Goal: Task Accomplishment & Management: Use online tool/utility

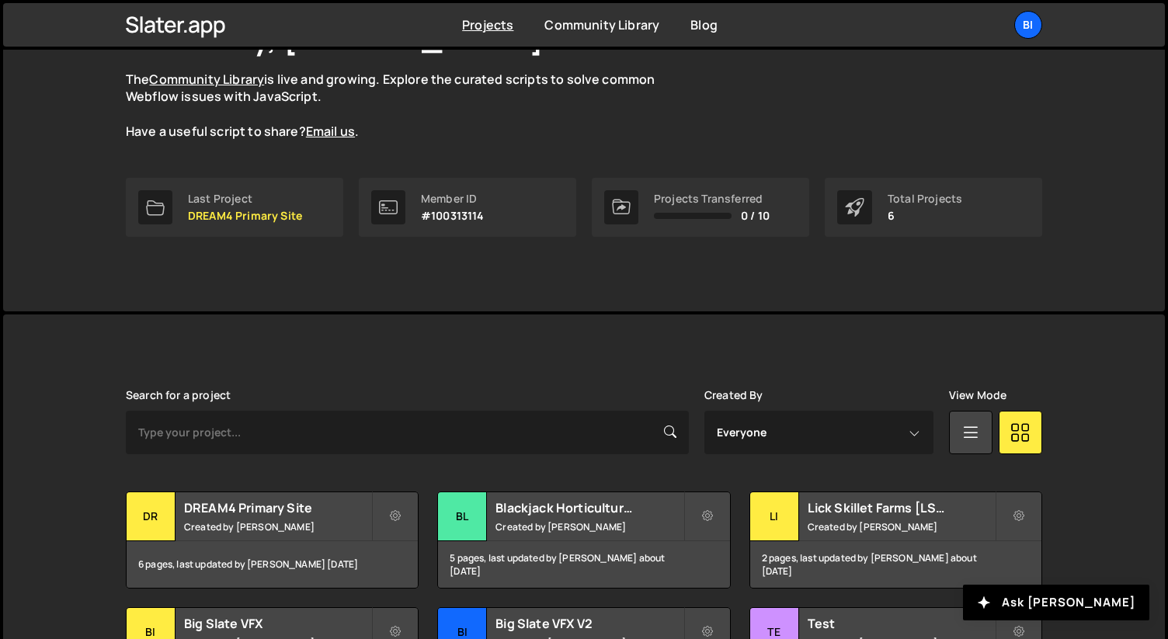
scroll to position [276, 0]
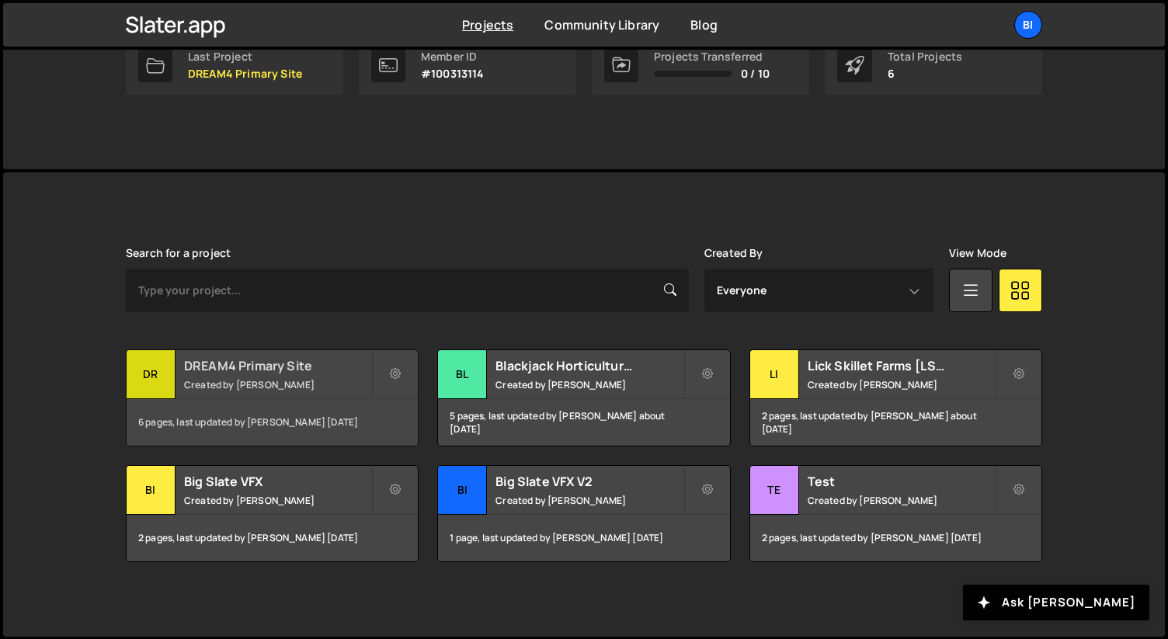
click at [308, 381] on small "Created by Nathan Anderson" at bounding box center [277, 384] width 187 height 13
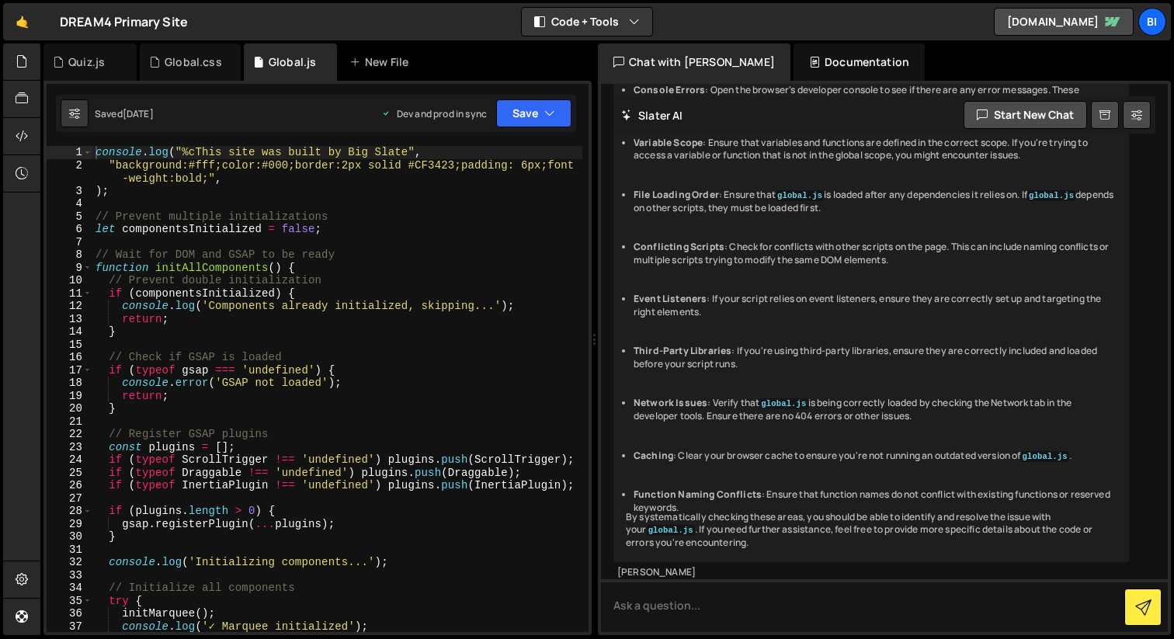
scroll to position [730, 0]
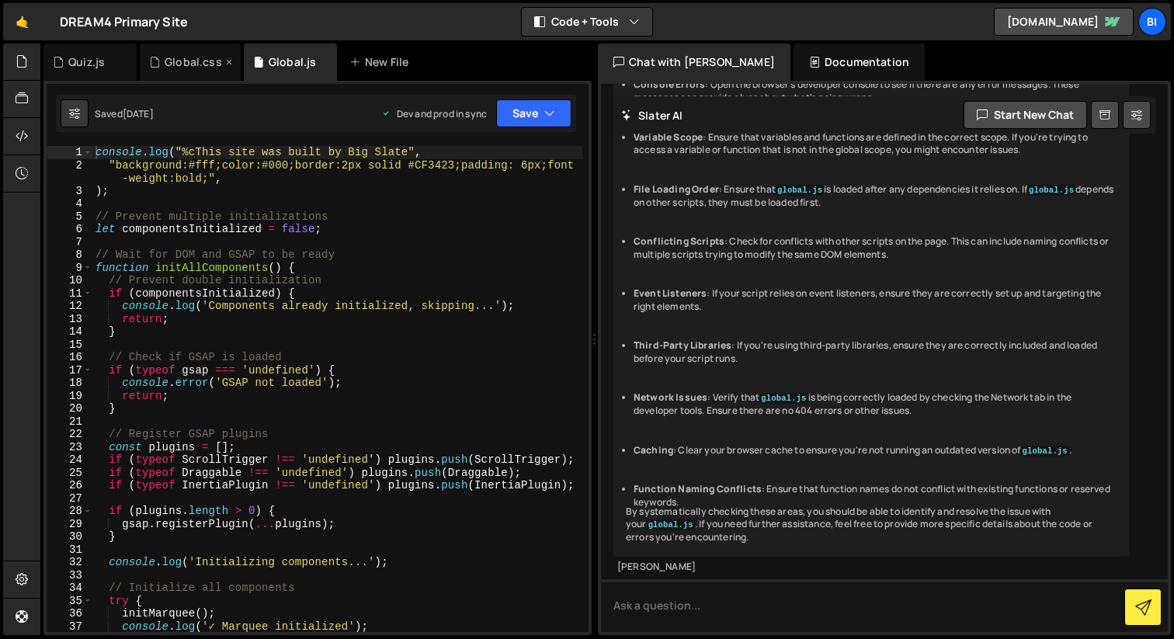
click at [186, 65] on div "Global.css" at bounding box center [193, 62] width 57 height 16
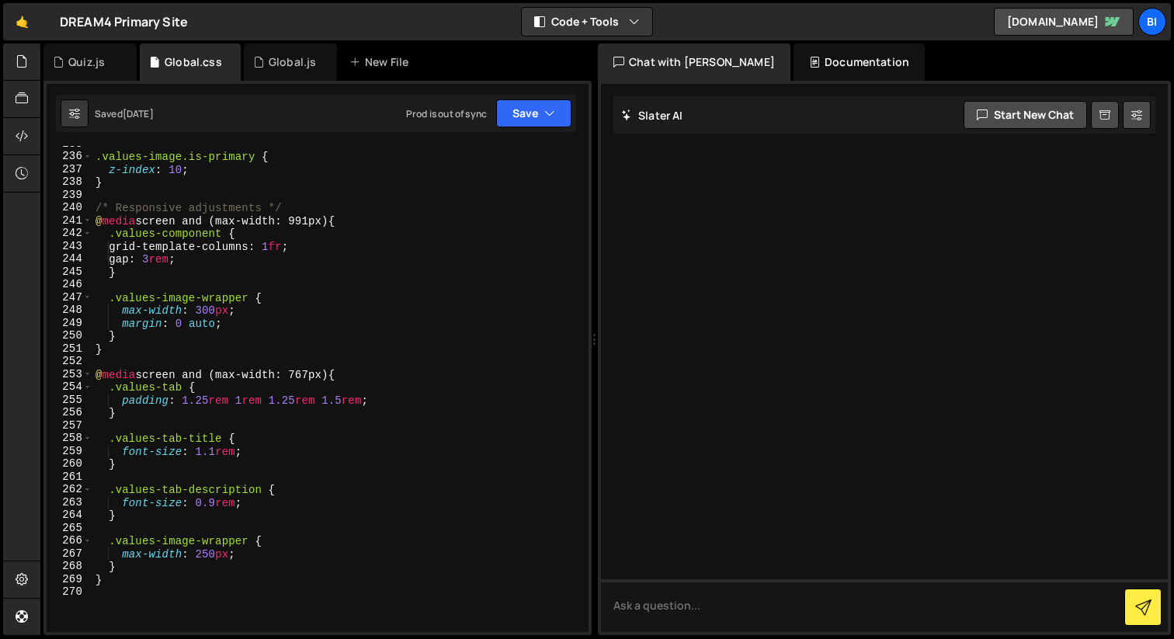
scroll to position [3222, 0]
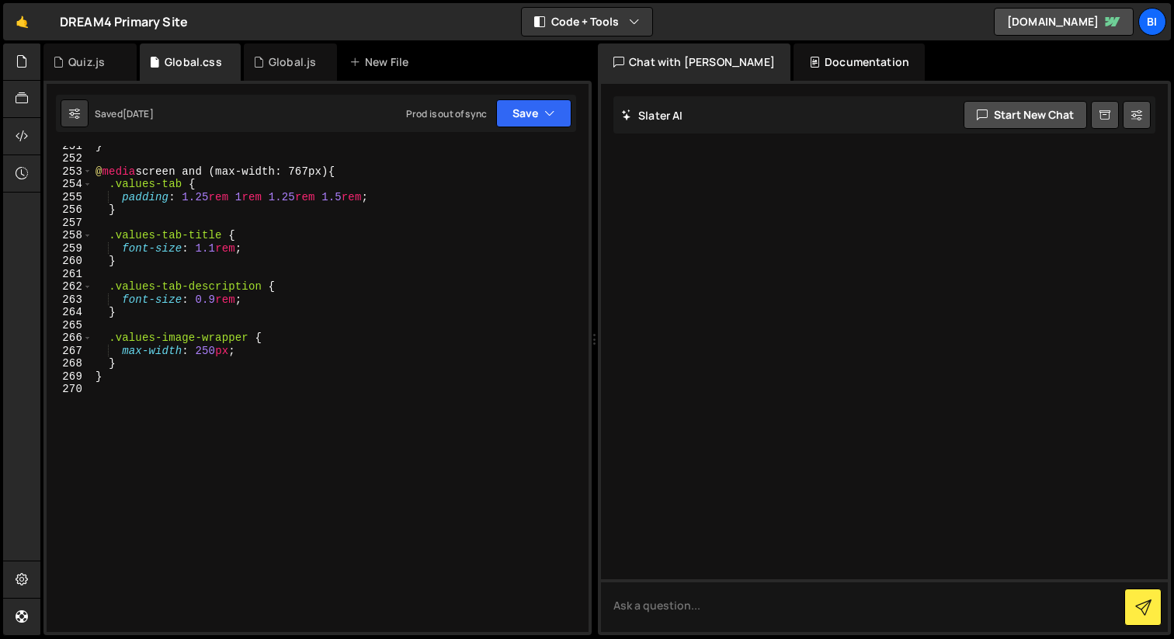
click at [266, 464] on div "} @ media screen and (max-width: 767px) { .values-tab { padding : 1.25 rem 1 re…" at bounding box center [337, 395] width 490 height 512
paste textarea "u-text-style-h2"
type textarea ".u-text-style-h2 em {"
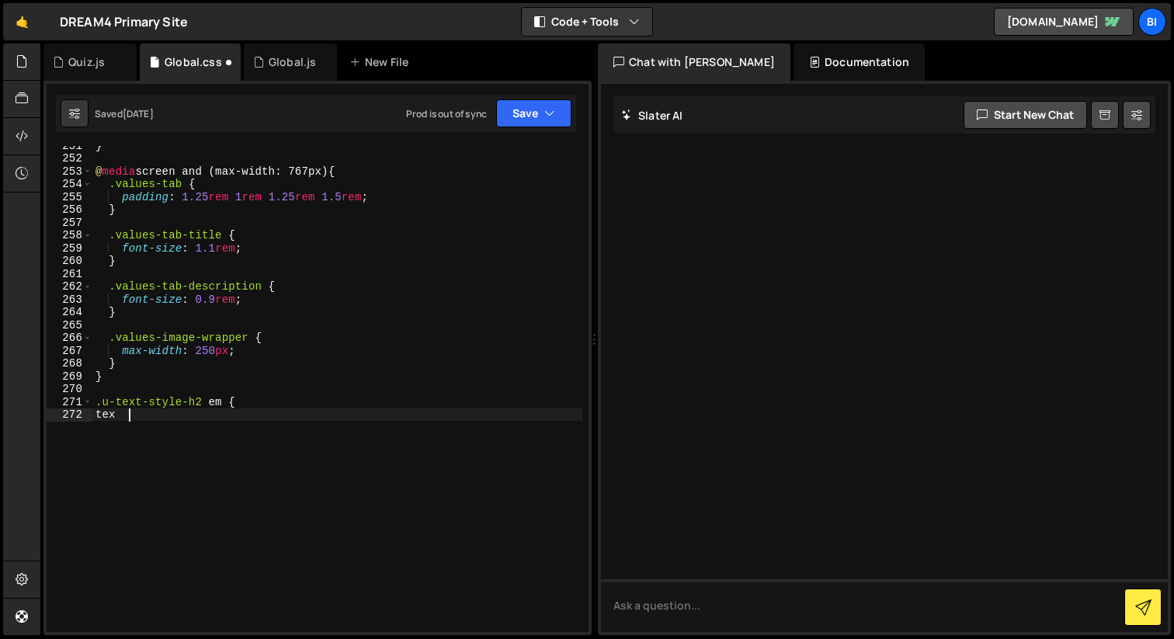
type textarea "t"
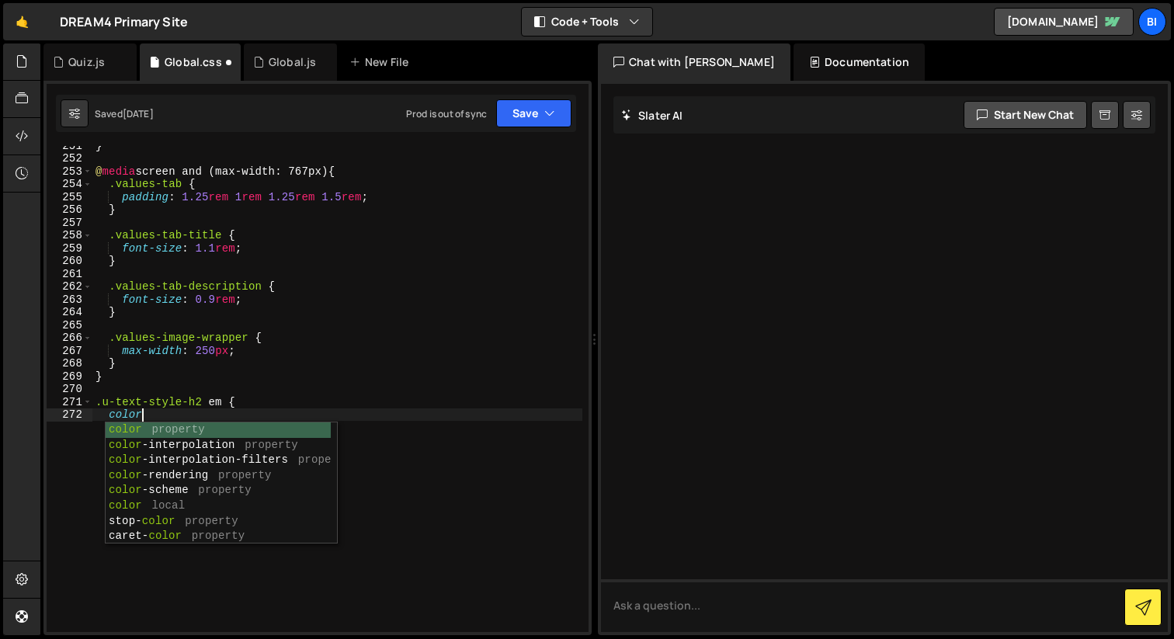
scroll to position [0, 3]
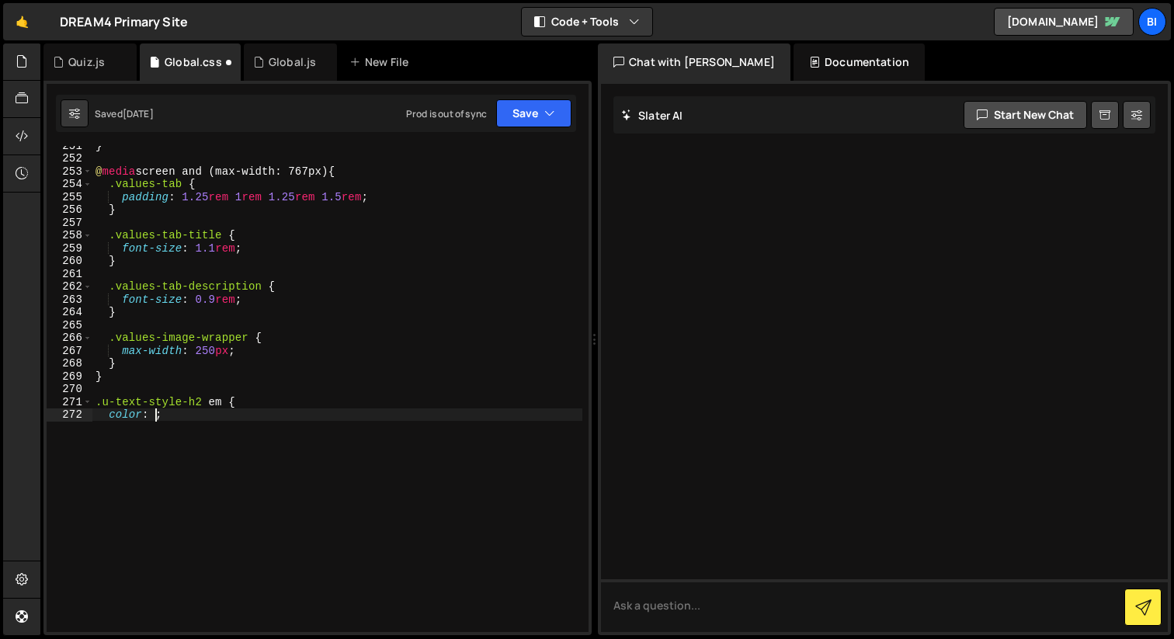
paste textarea "var(--swatch--brand-500)"
type textarea "color: var(--swatch--brand-500);"
click at [337, 418] on div "} @ media screen and (max-width: 767px) { .values-tab { padding : 1.25 rem 1 re…" at bounding box center [337, 395] width 490 height 512
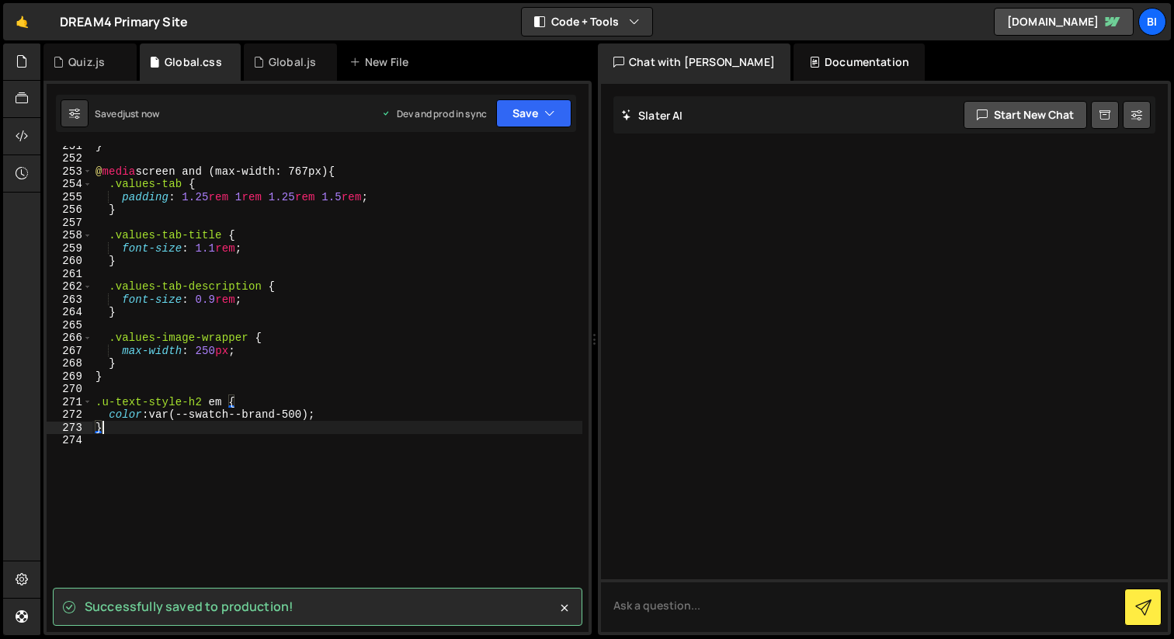
type textarea "}"
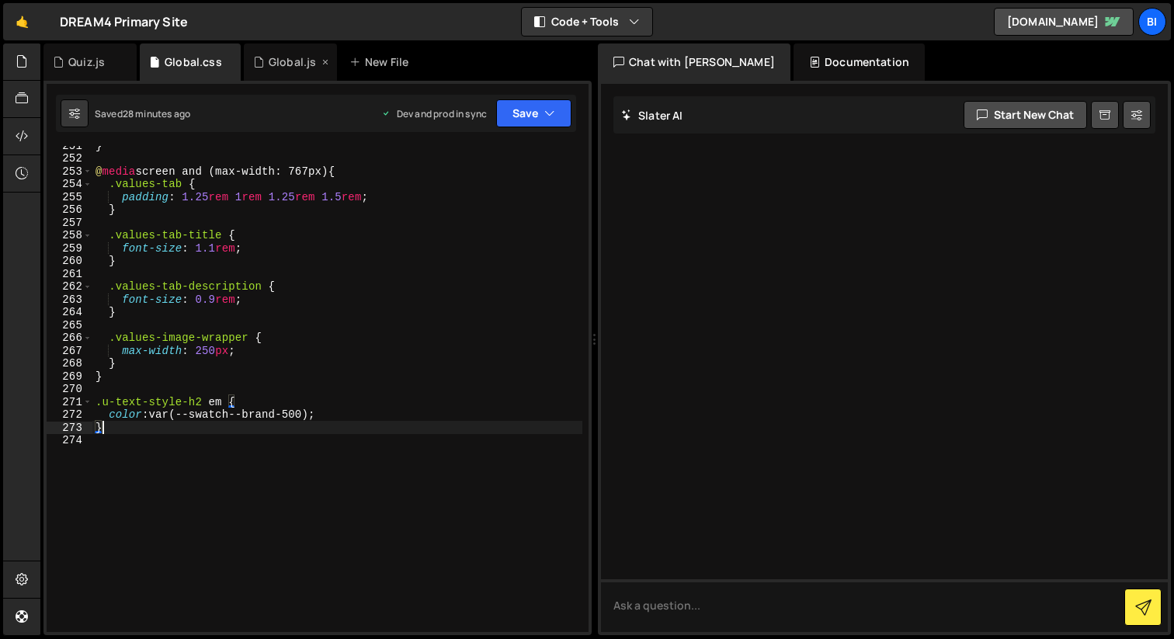
click at [269, 59] on div "Global.js" at bounding box center [292, 62] width 47 height 16
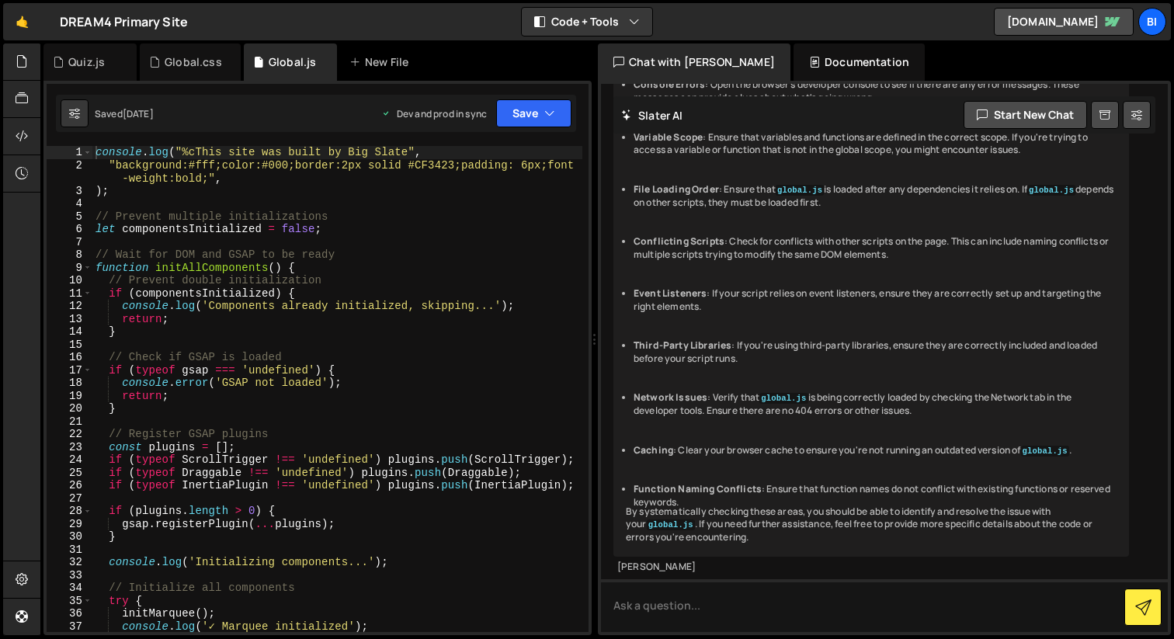
type textarea "return;"
click at [296, 397] on div "console . log ( "%cThis site was built by Big Slate" , "background:#fff;color:#…" at bounding box center [337, 402] width 490 height 512
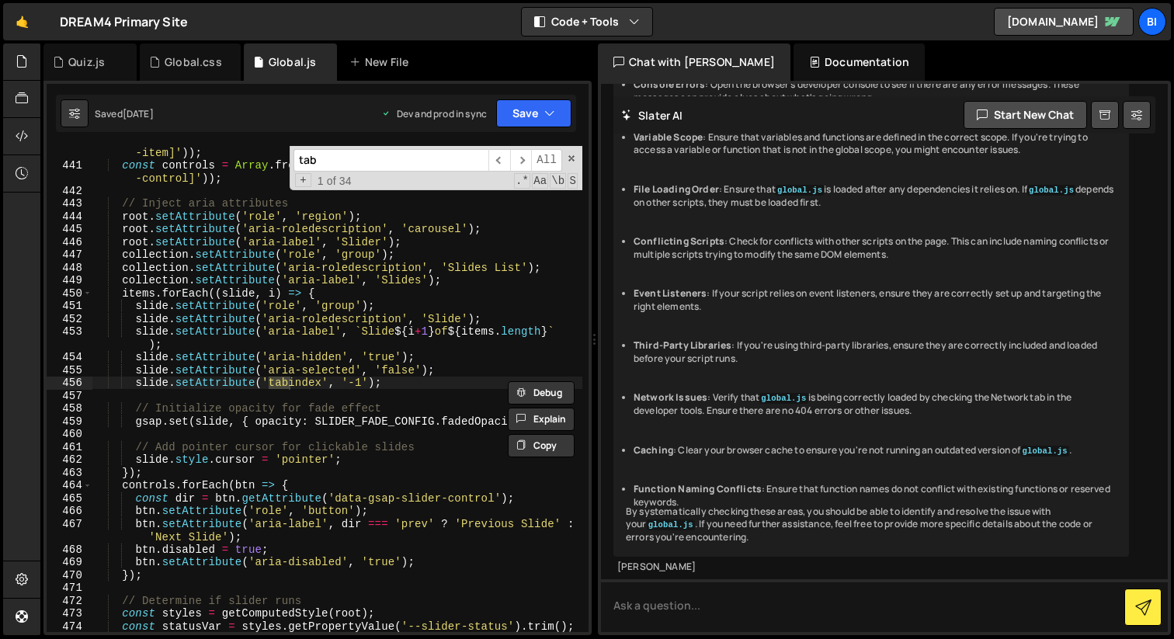
type input "tabs"
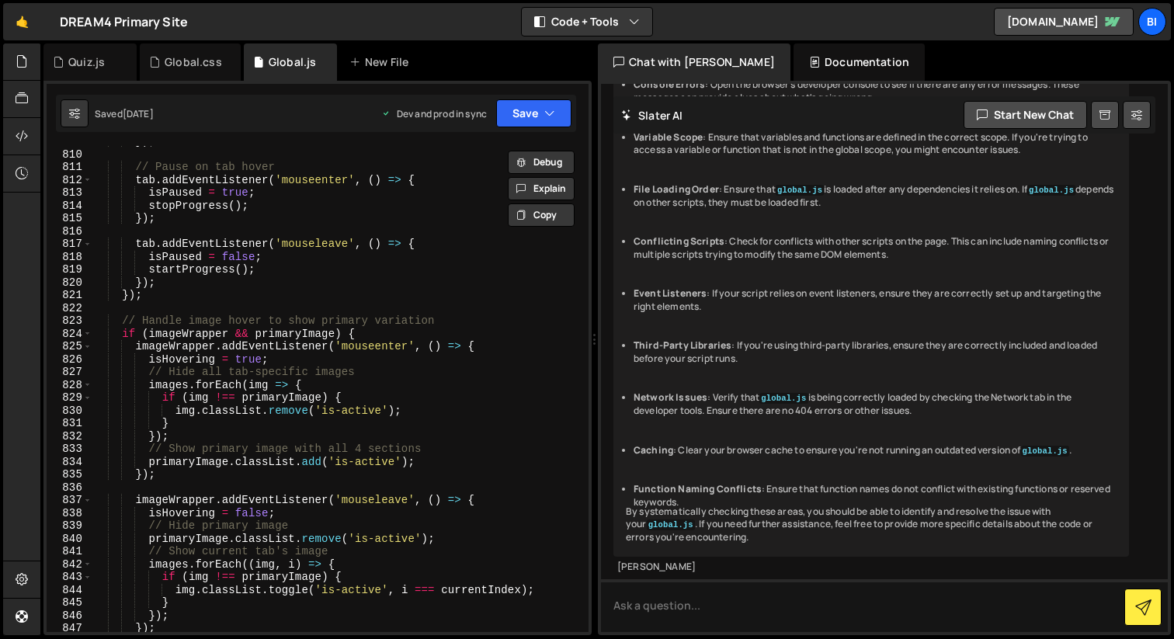
scroll to position [11266, 0]
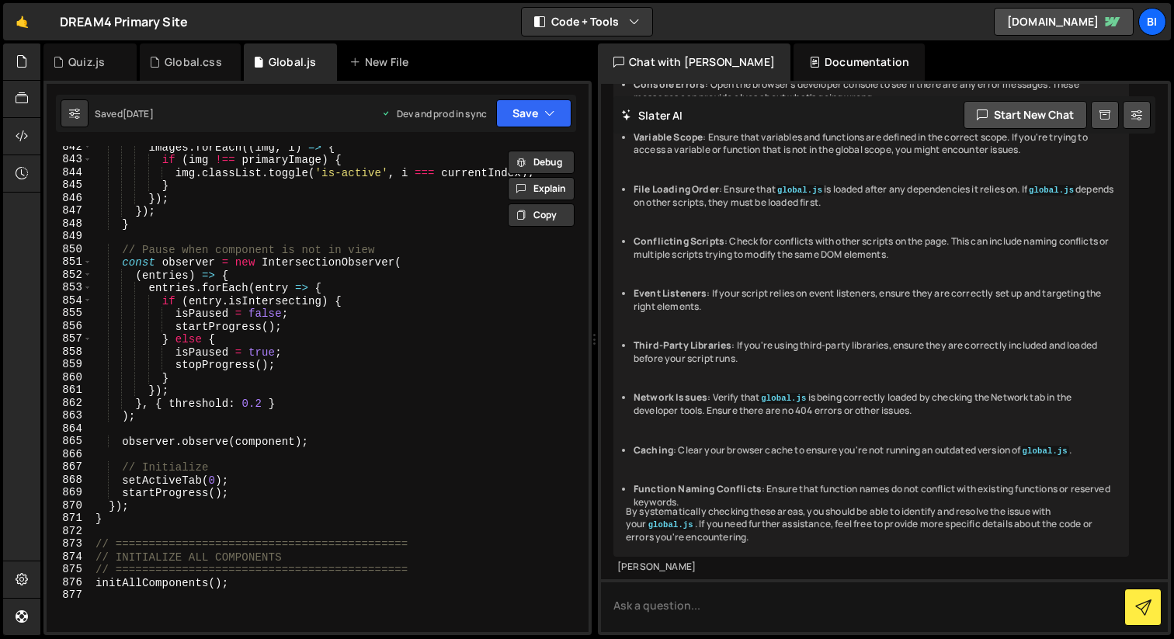
click at [365, 327] on div "images . forEach (( img , i ) => { if ( img !== primaryImage ) { img . classLis…" at bounding box center [337, 397] width 490 height 512
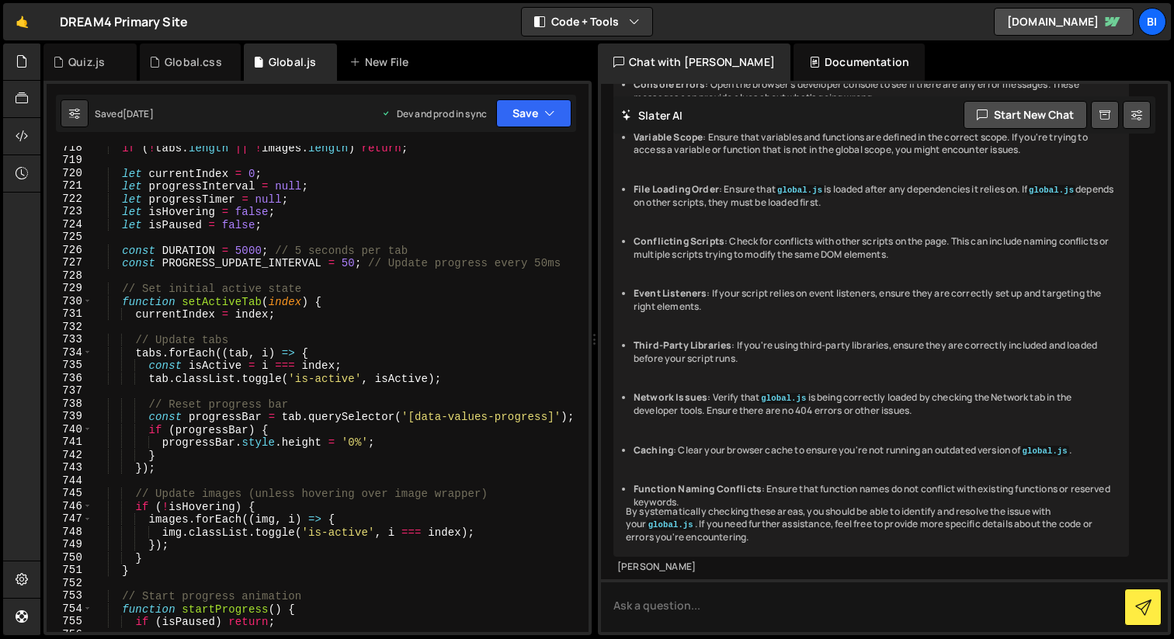
scroll to position [9021, 0]
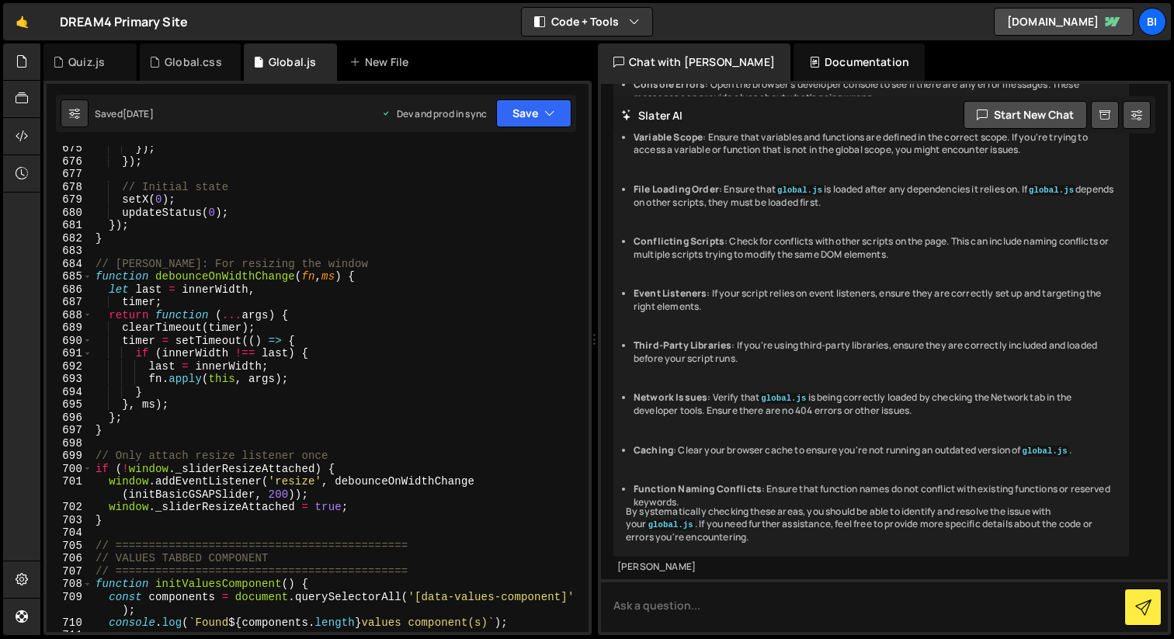
click at [391, 367] on div "}) ; }) ; // Initial state setX ( 0 ) ; updateStatus ( 0 ) ; }) ; } // Debounce…" at bounding box center [337, 398] width 490 height 512
type textarea "last = innerWidth;"
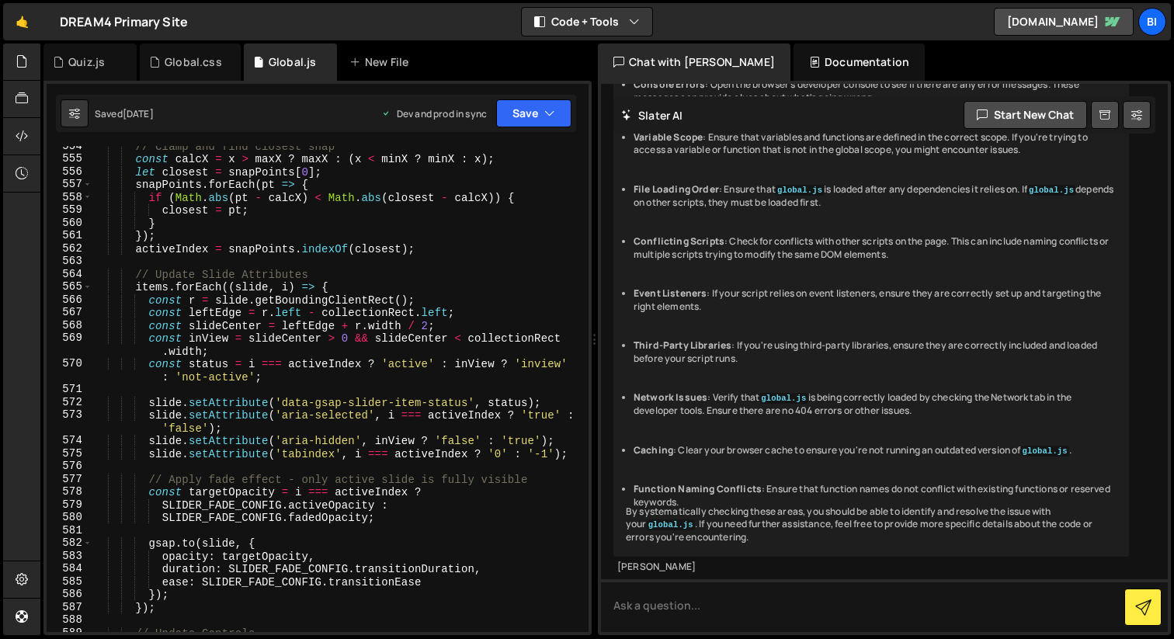
scroll to position [6957, 0]
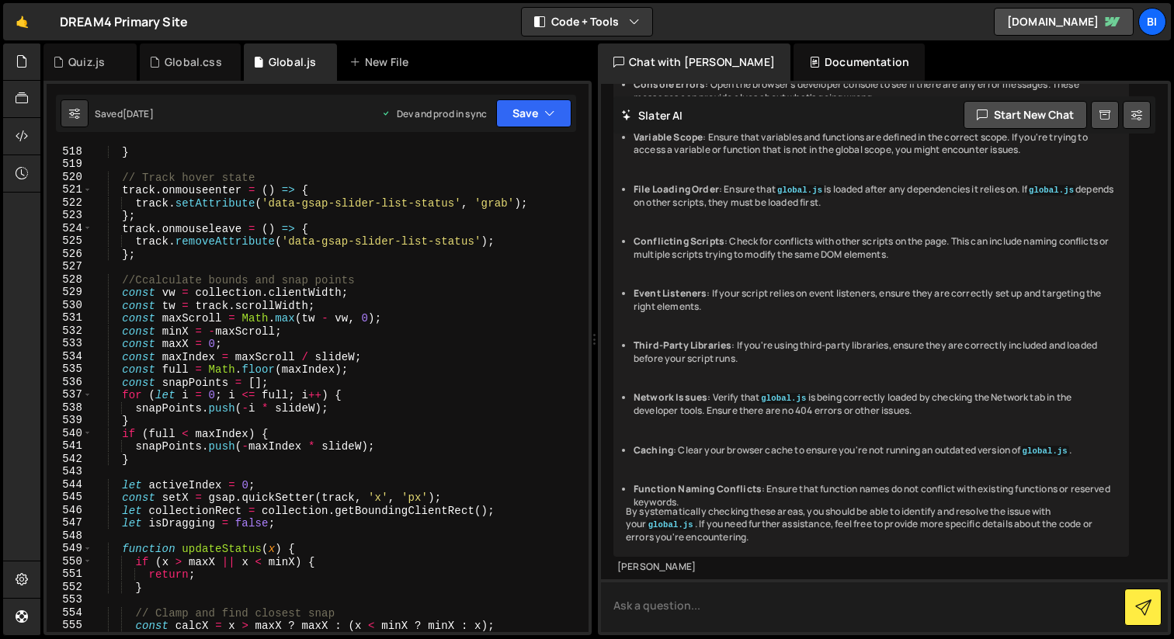
click at [796, 615] on textarea at bounding box center [884, 605] width 567 height 53
type textarea "what do my images need to be for the slider compoent we have?"
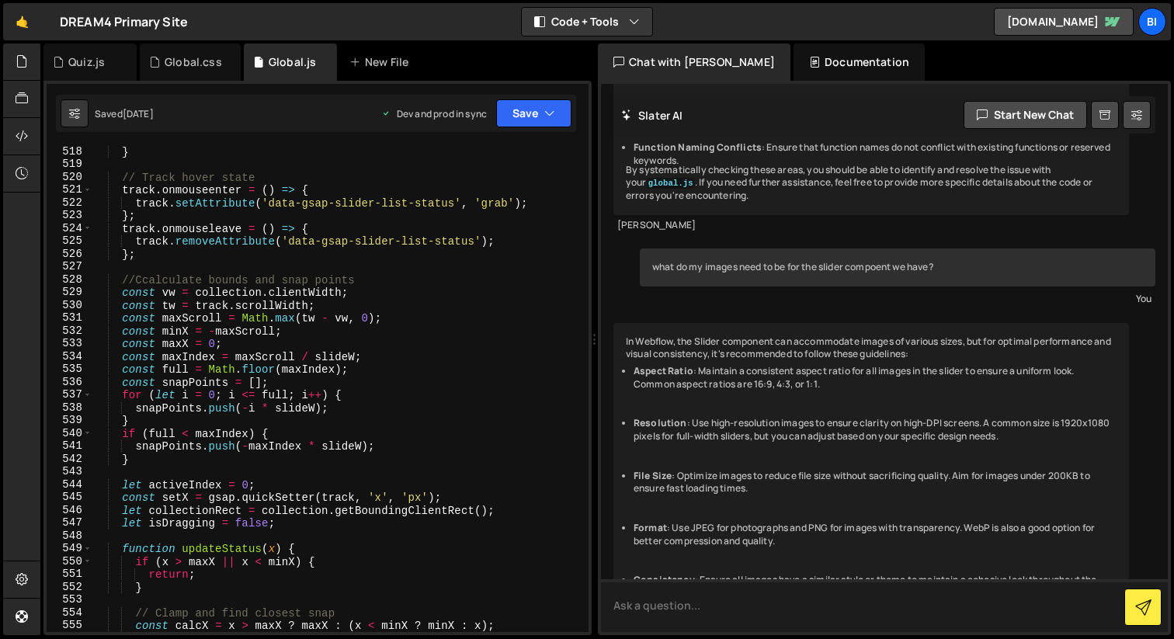
scroll to position [1189, 0]
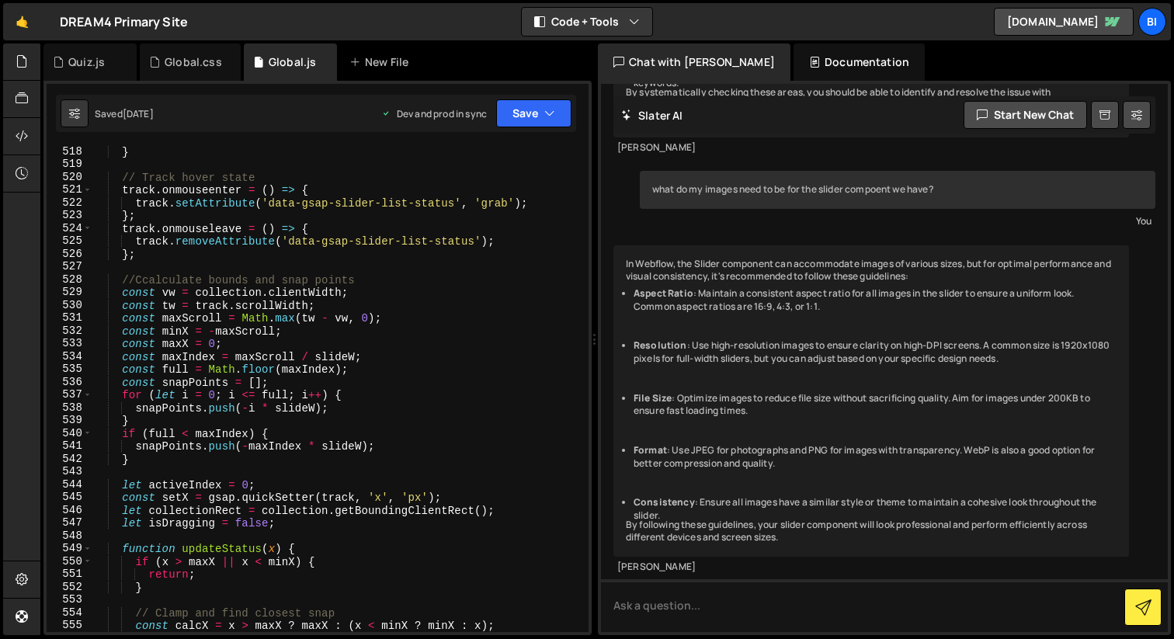
click at [661, 54] on div "Chat with Slater AI" at bounding box center [694, 61] width 193 height 37
click at [795, 69] on div "Documentation" at bounding box center [858, 61] width 131 height 37
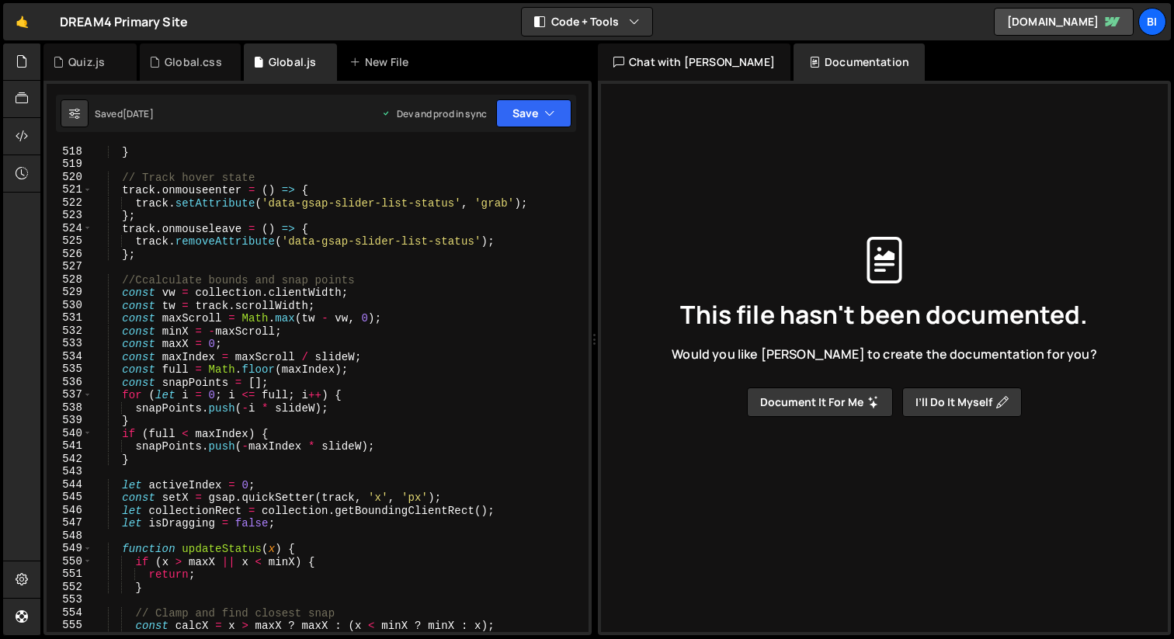
click at [684, 71] on div "Chat with Slater AI" at bounding box center [694, 61] width 193 height 37
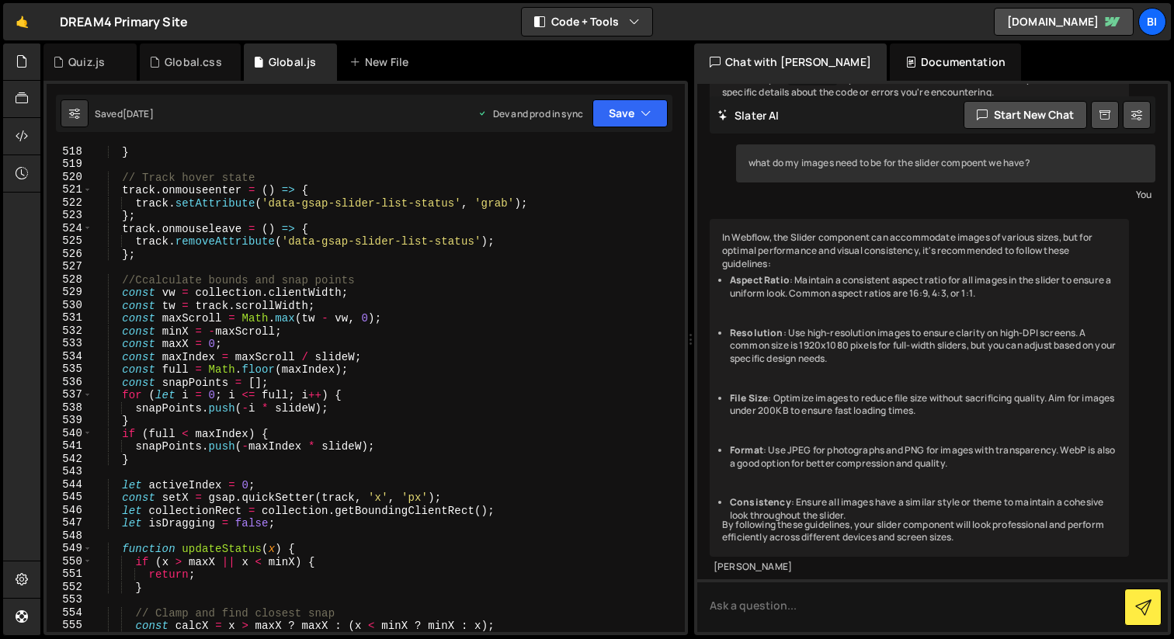
scroll to position [1227, 0]
drag, startPoint x: 594, startPoint y: 116, endPoint x: 677, endPoint y: 180, distance: 104.7
click at [677, 180] on div "Files New File Javascript files 1 Global.js 0 1 Quiz.js 0 CSS files Custom Clip…" at bounding box center [606, 339] width 1133 height 592
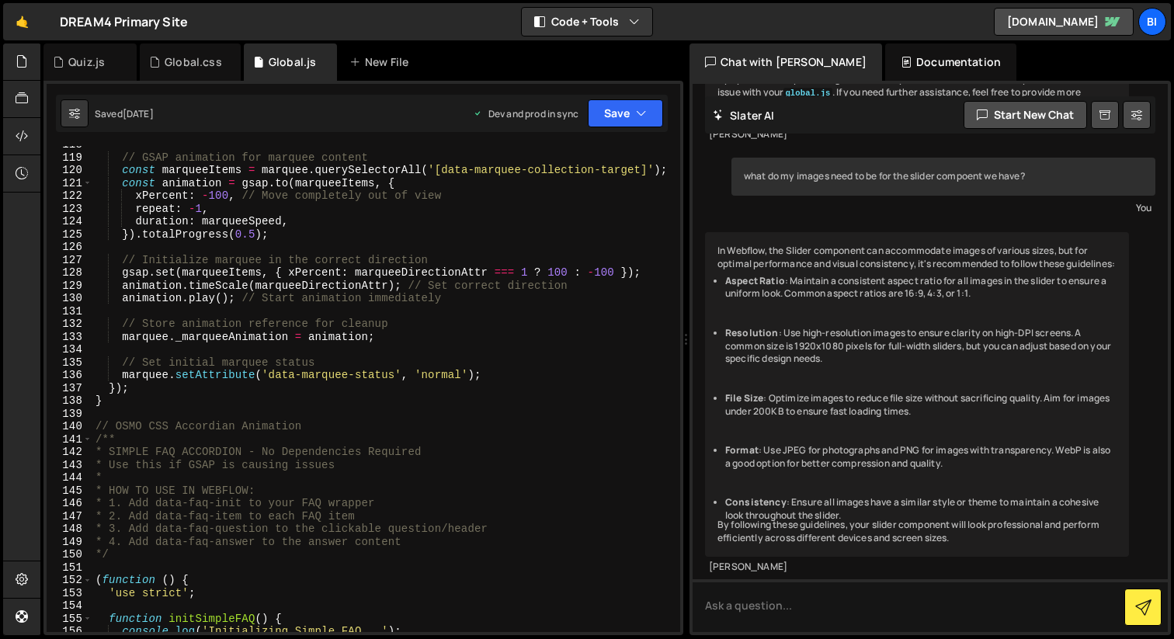
scroll to position [0, 0]
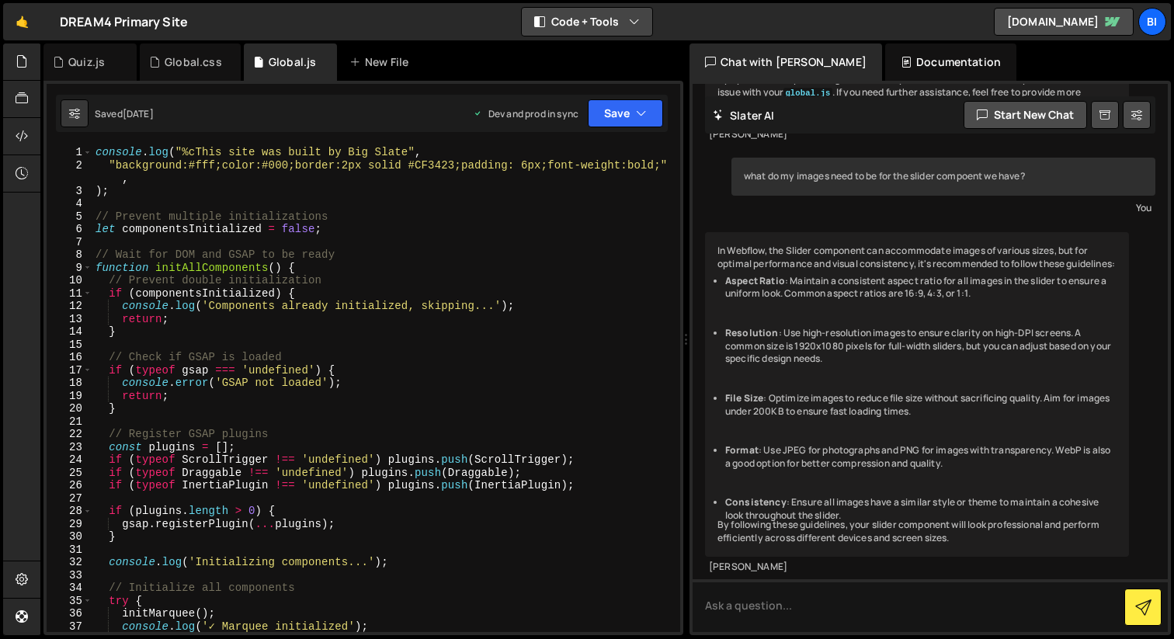
click at [634, 30] on button "Code + Tools" at bounding box center [587, 22] width 130 height 28
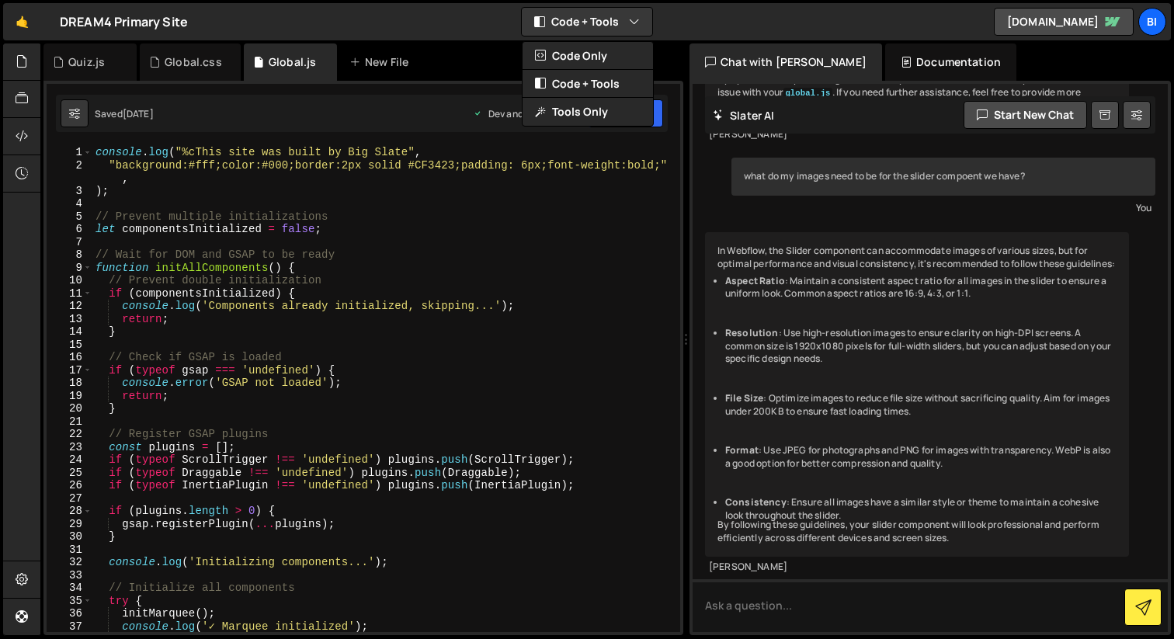
click at [657, 16] on div "🤙 DREAM4 Primary Site ⚠️ Code is being edited in another browser Code + Tools C…" at bounding box center [587, 21] width 1168 height 37
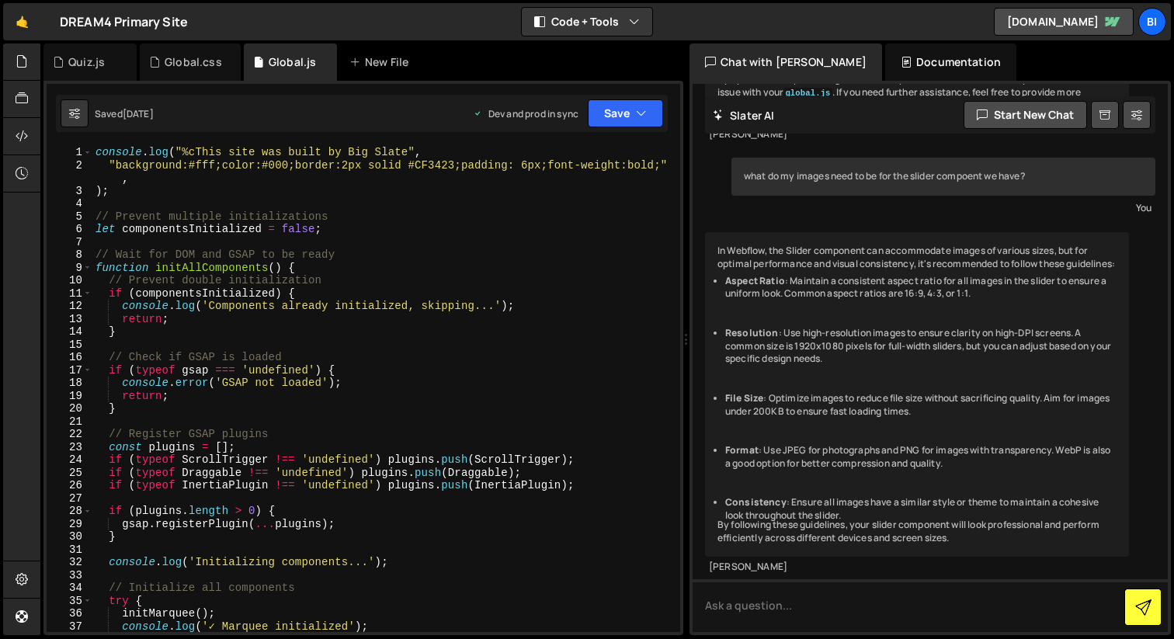
click at [1132, 599] on button at bounding box center [1142, 606] width 37 height 37
click at [1144, 611] on icon at bounding box center [1143, 607] width 16 height 16
click at [23, 19] on link "🤙" at bounding box center [22, 21] width 38 height 37
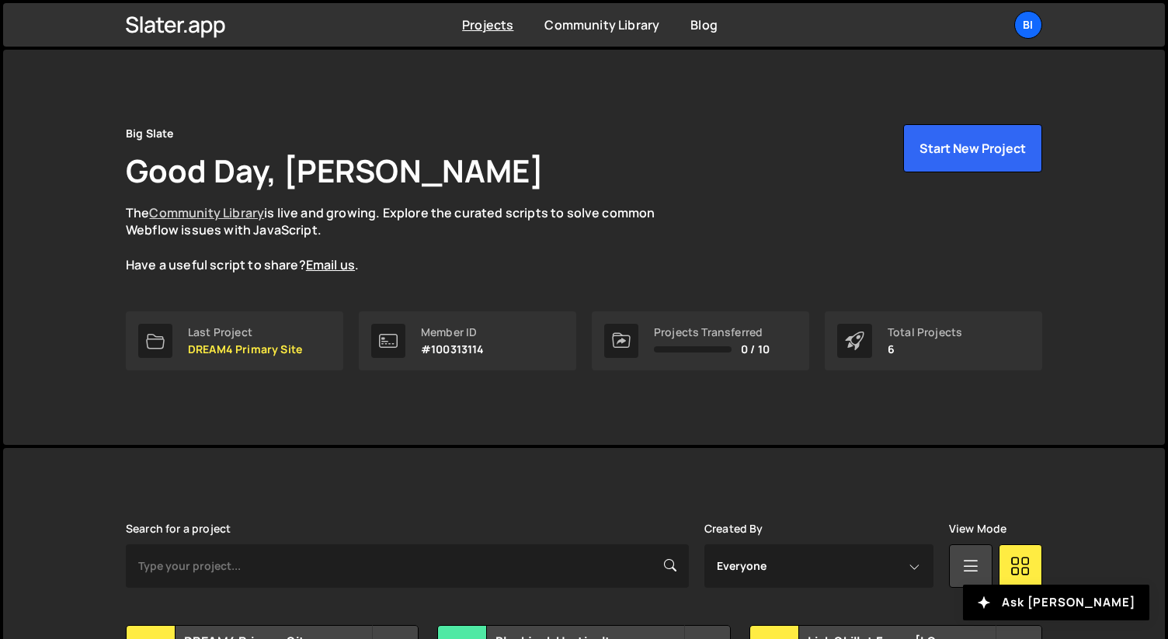
click at [220, 204] on link "Community Library" at bounding box center [206, 212] width 115 height 17
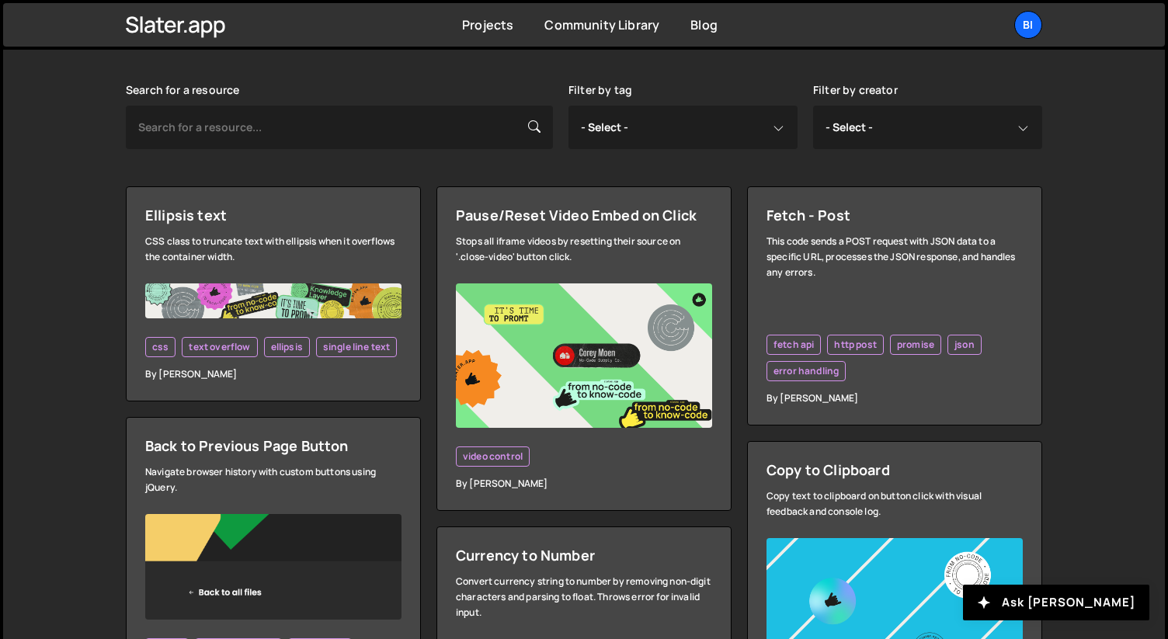
scroll to position [457, 0]
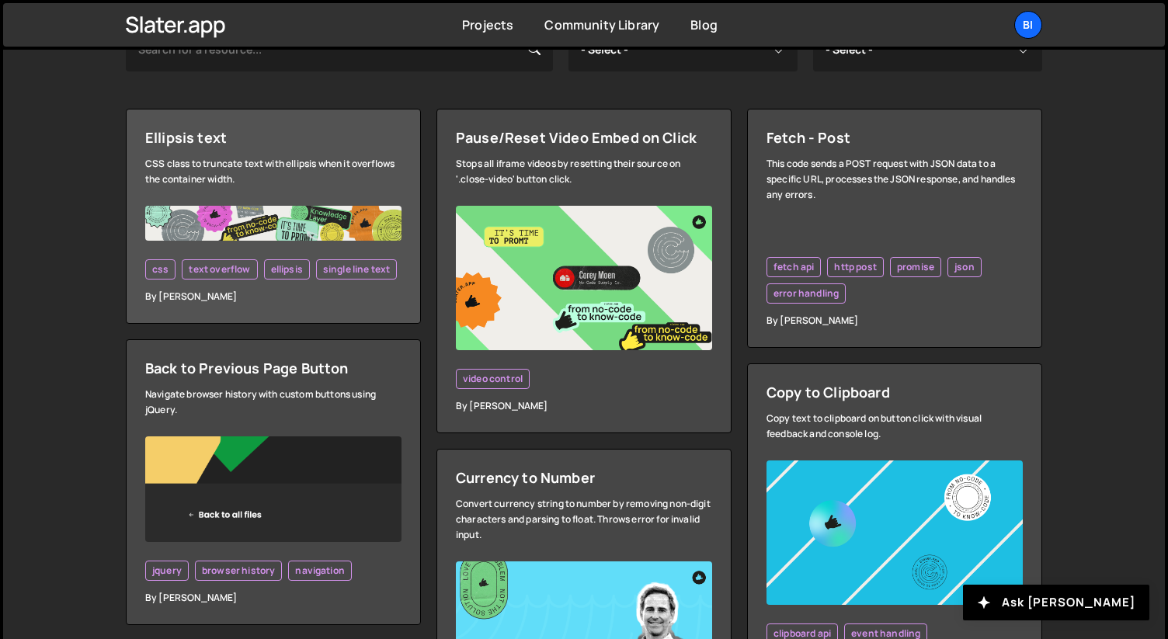
click at [358, 149] on link "Ellipsis text CSS class to truncate text with ellipsis when it overflows the co…" at bounding box center [273, 216] width 295 height 215
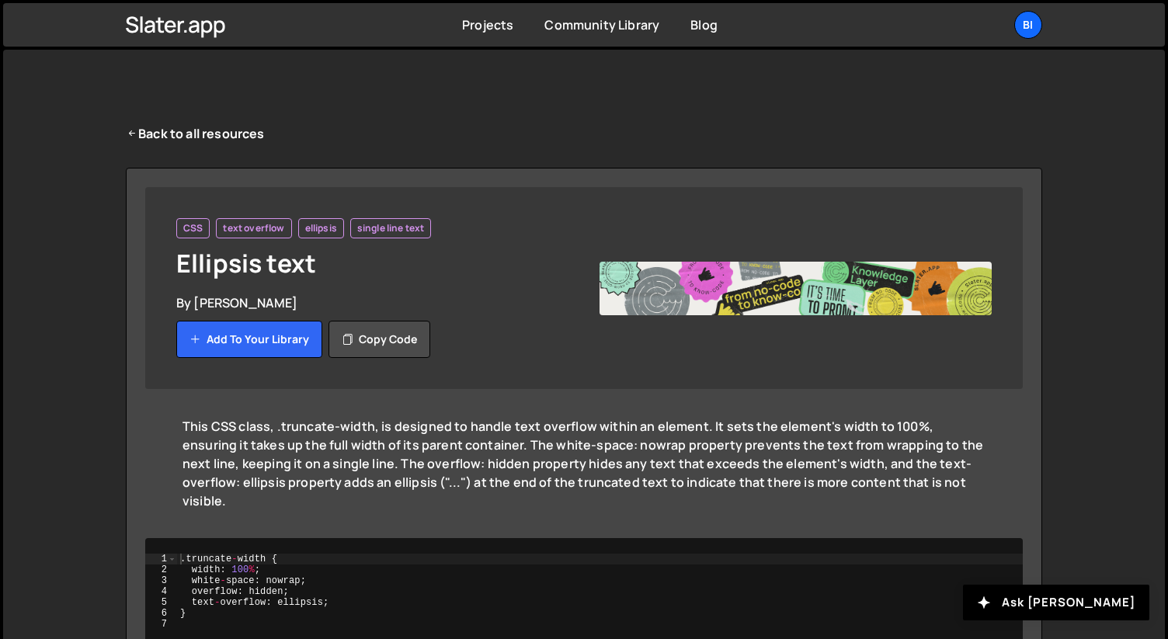
scroll to position [85, 0]
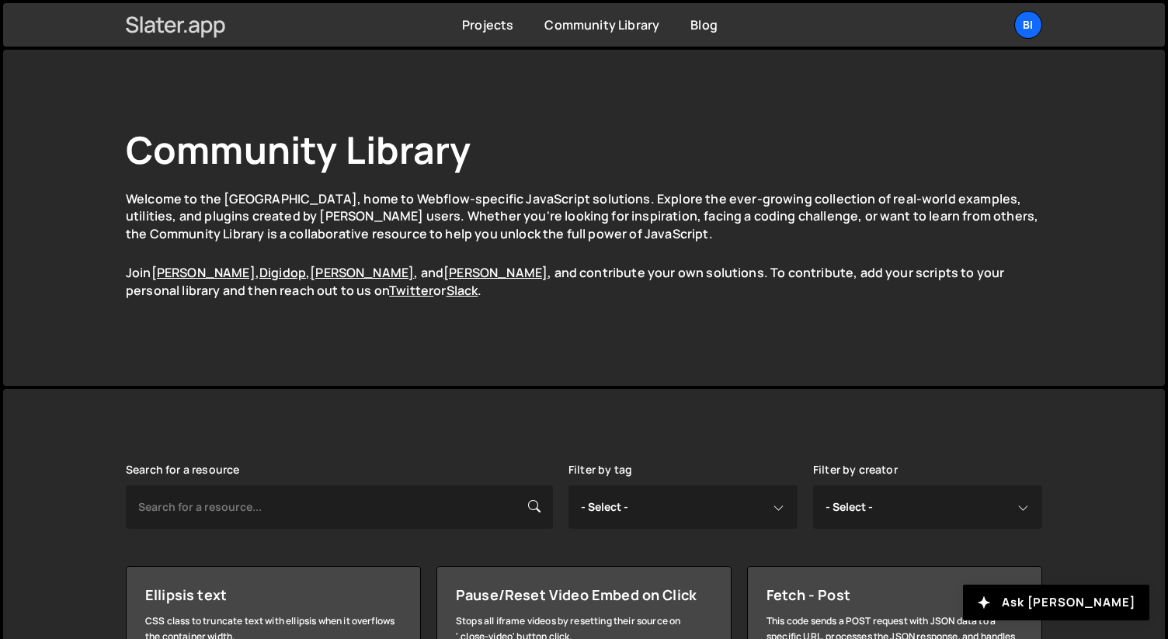
click at [206, 24] on icon at bounding box center [176, 25] width 100 height 26
